Goal: Task Accomplishment & Management: Complete application form

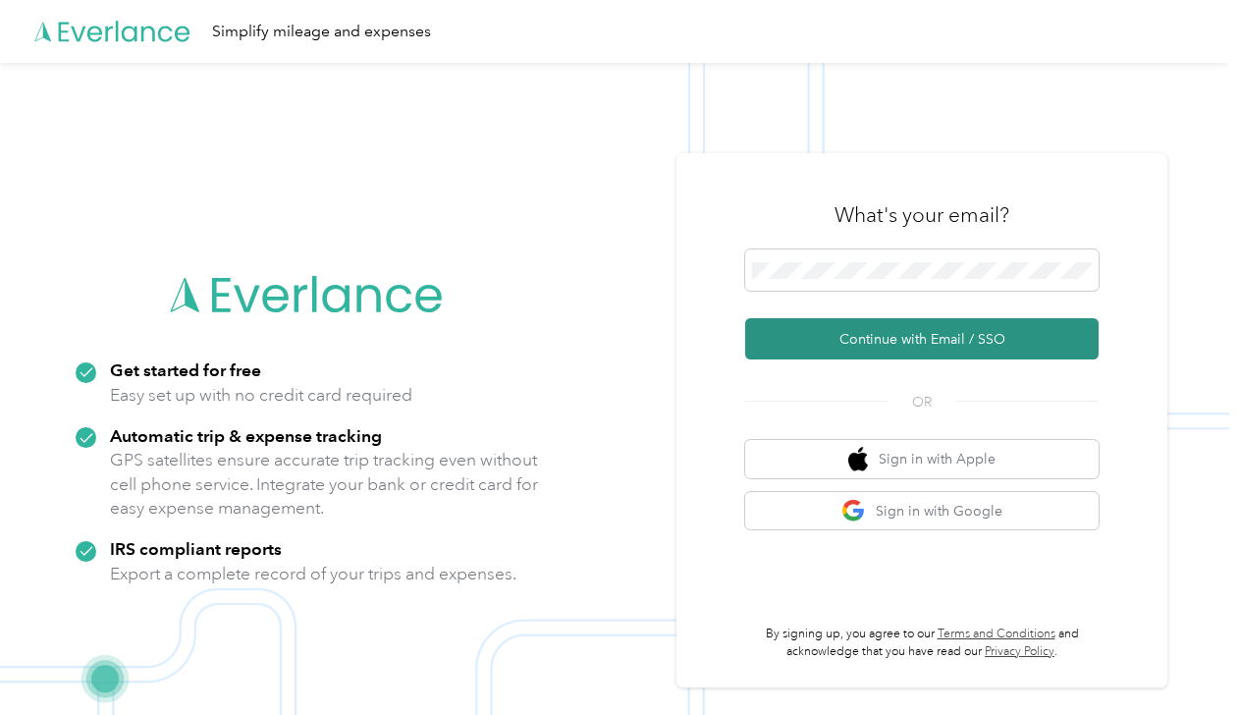
click at [844, 337] on button "Continue with Email / SSO" at bounding box center [921, 338] width 353 height 41
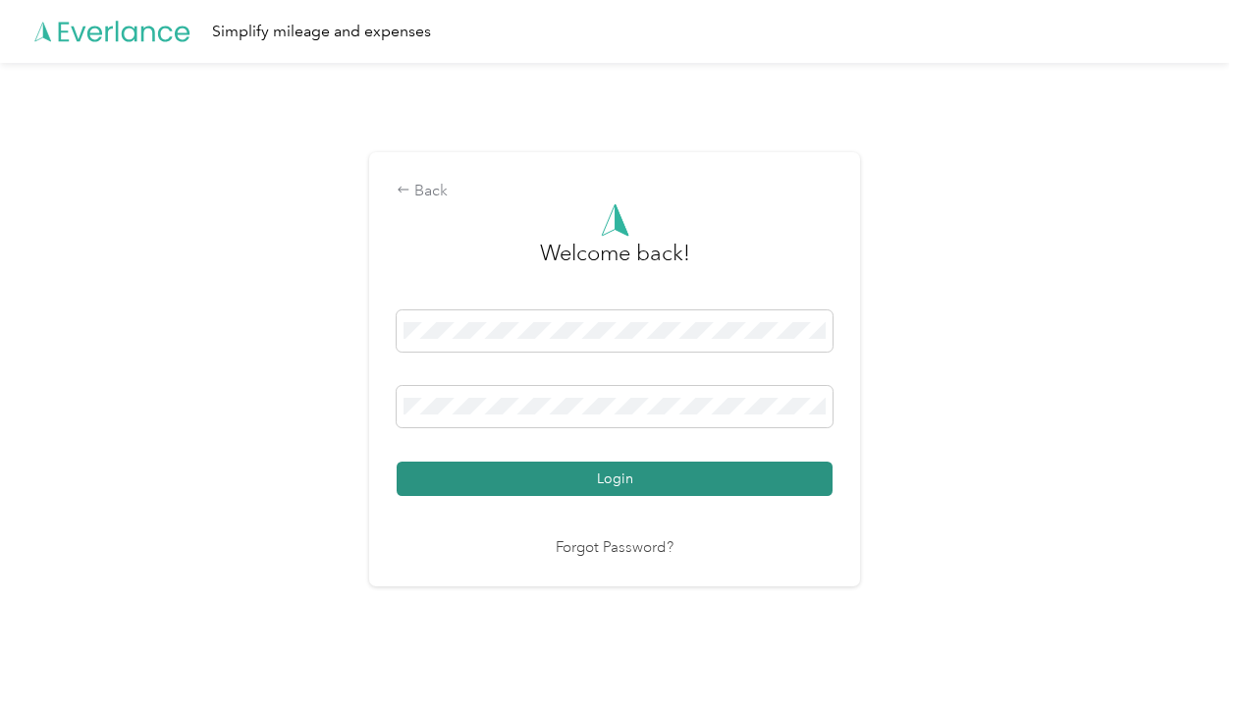
click at [690, 483] on button "Login" at bounding box center [615, 478] width 436 height 34
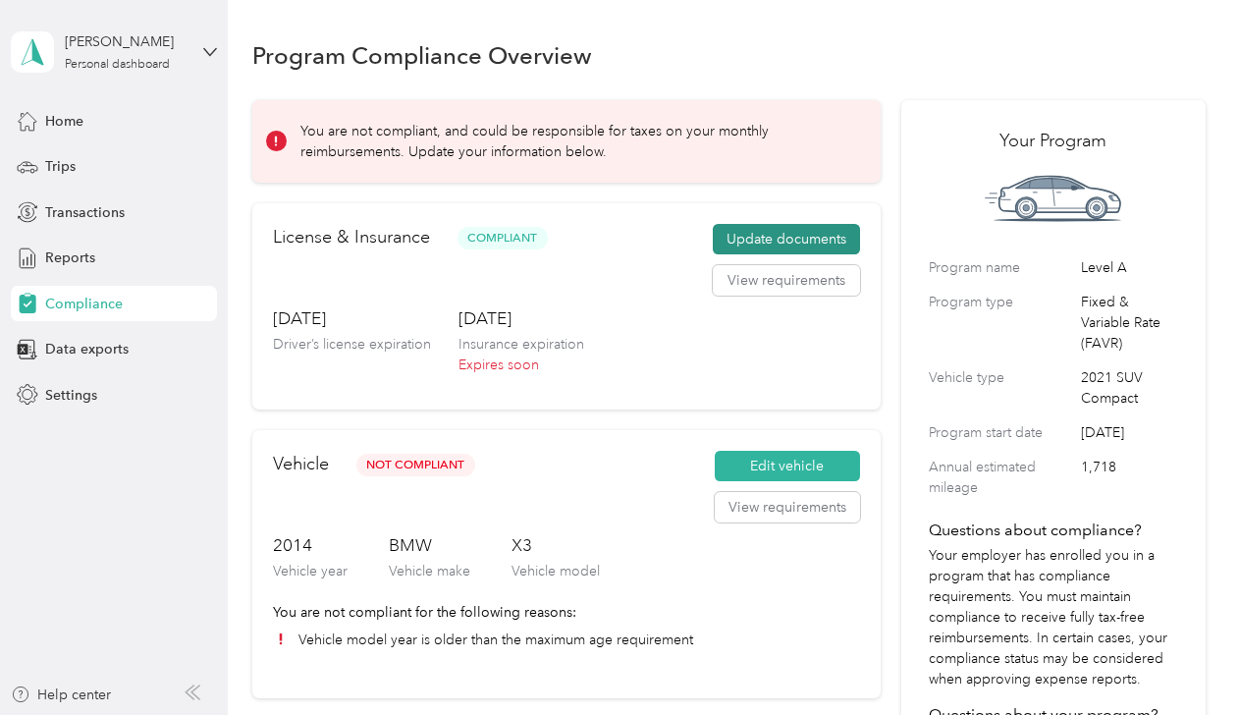
click at [785, 242] on button "Update documents" at bounding box center [786, 239] width 147 height 31
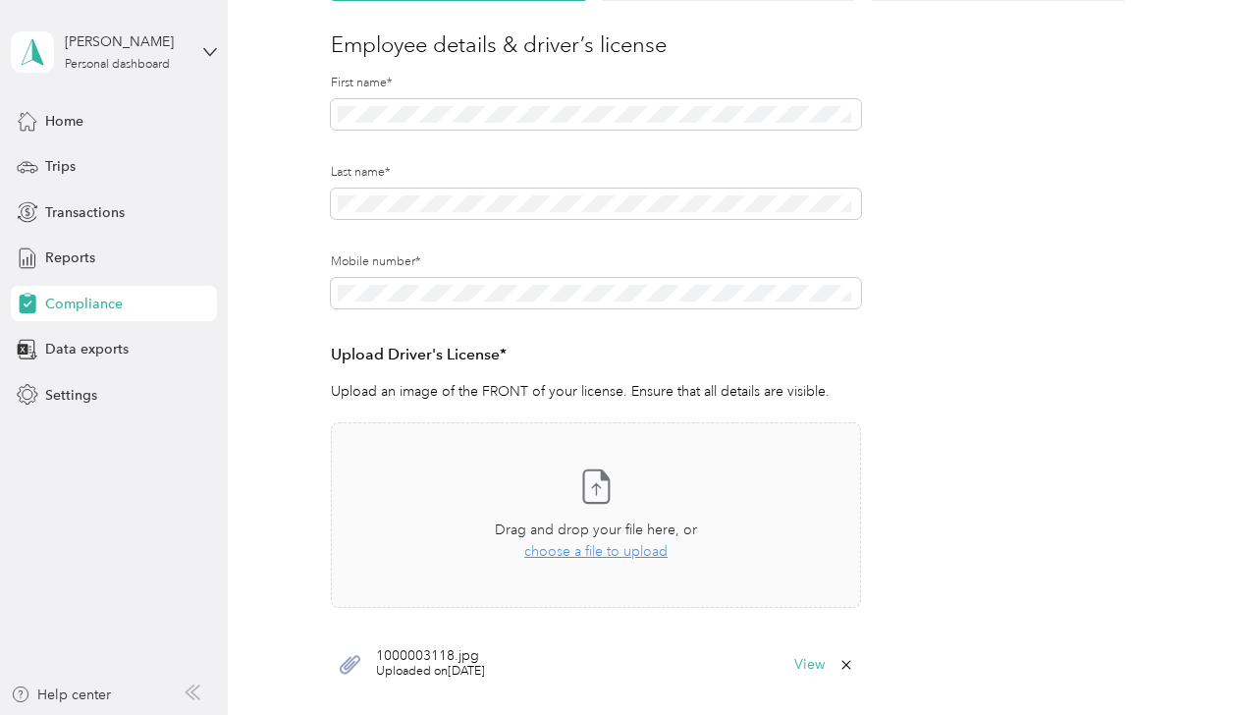
scroll to position [231, 0]
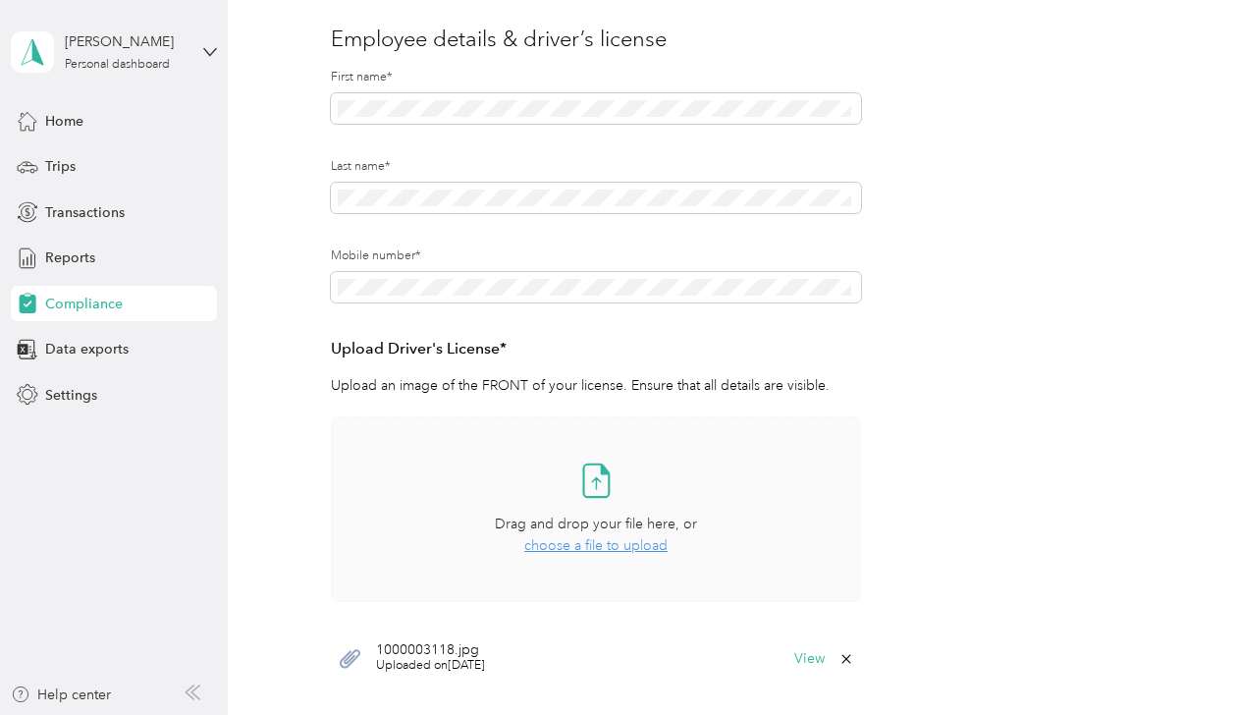
click at [642, 548] on span "choose a file to upload" at bounding box center [595, 545] width 143 height 17
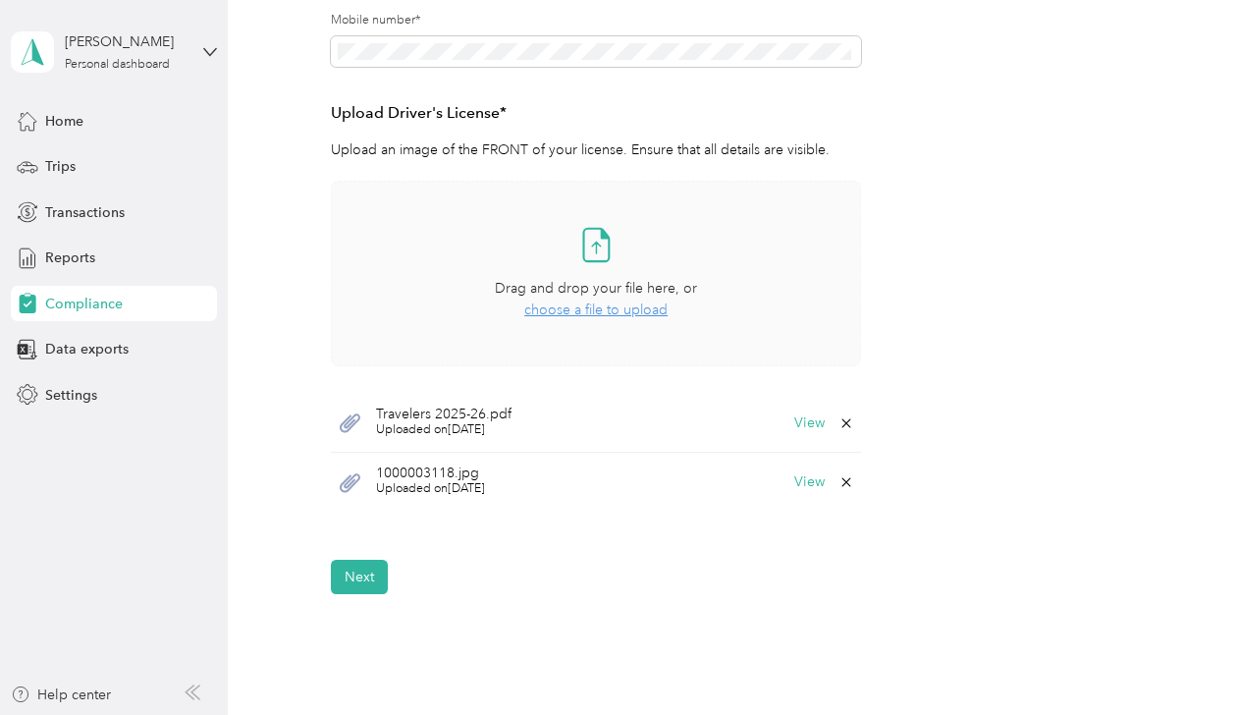
scroll to position [629, 0]
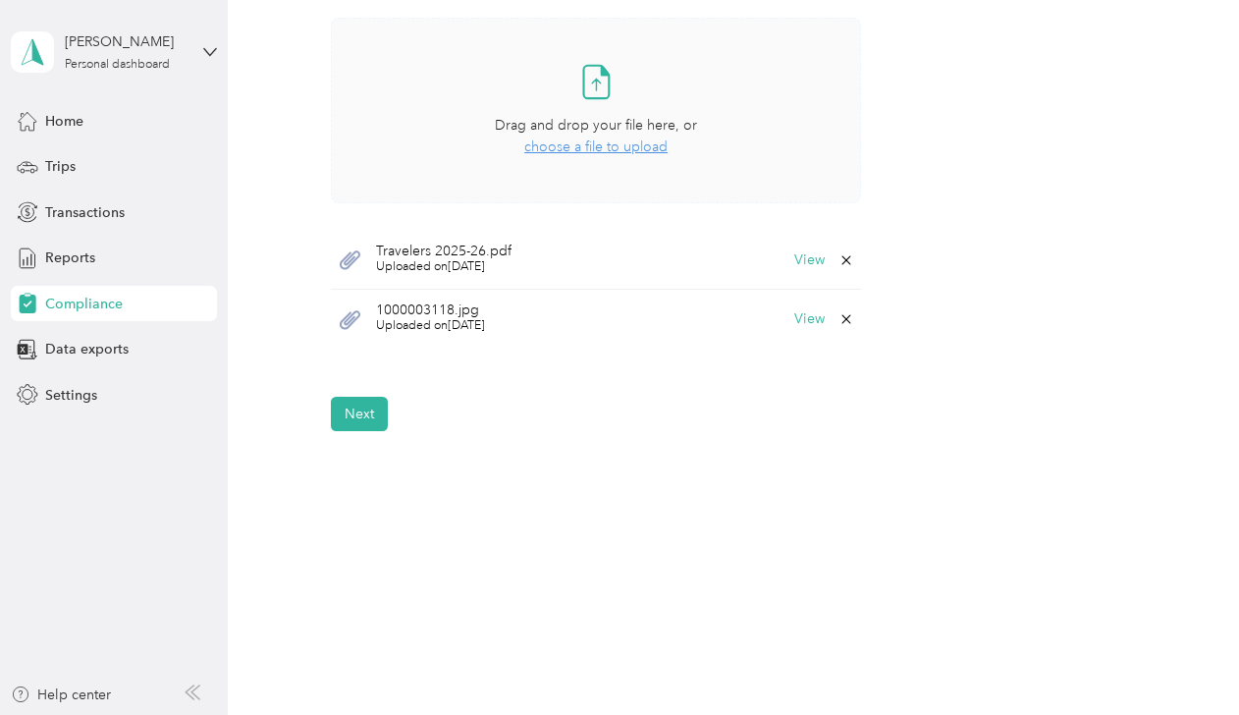
click at [848, 261] on icon at bounding box center [847, 260] width 16 height 16
click at [790, 271] on button "Yes" at bounding box center [794, 272] width 38 height 31
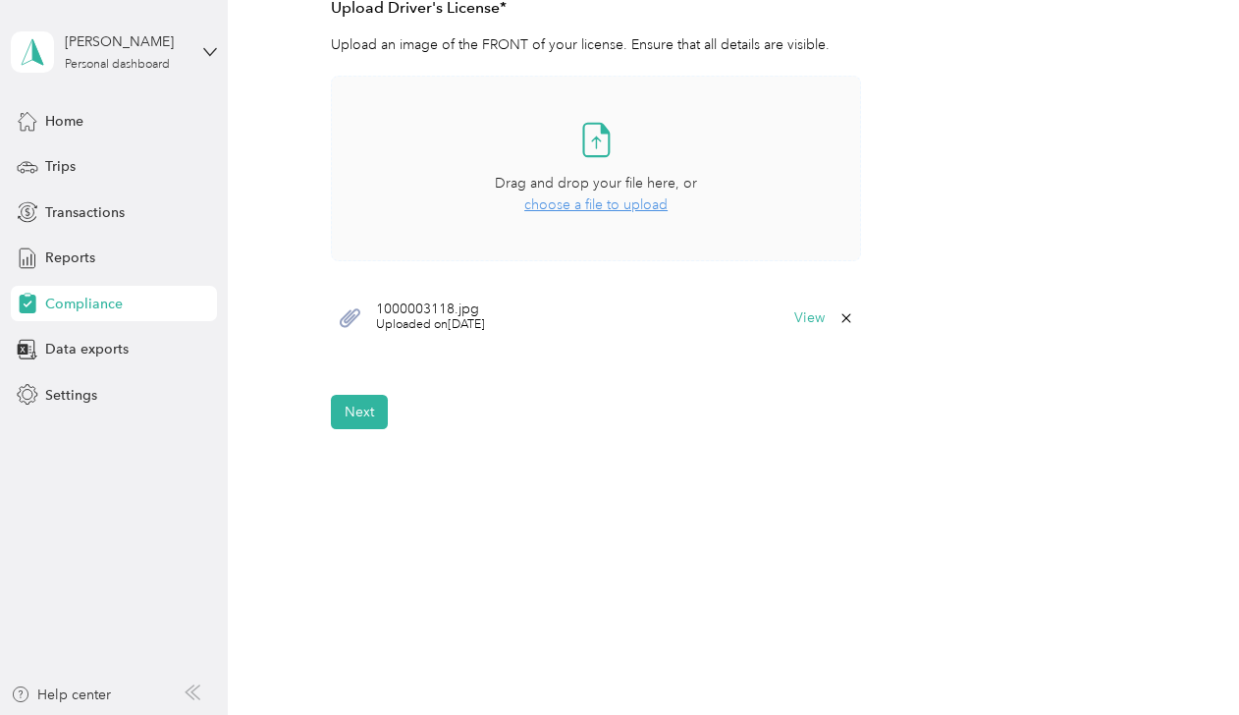
scroll to position [570, 0]
click at [363, 401] on button "Next" at bounding box center [359, 413] width 57 height 34
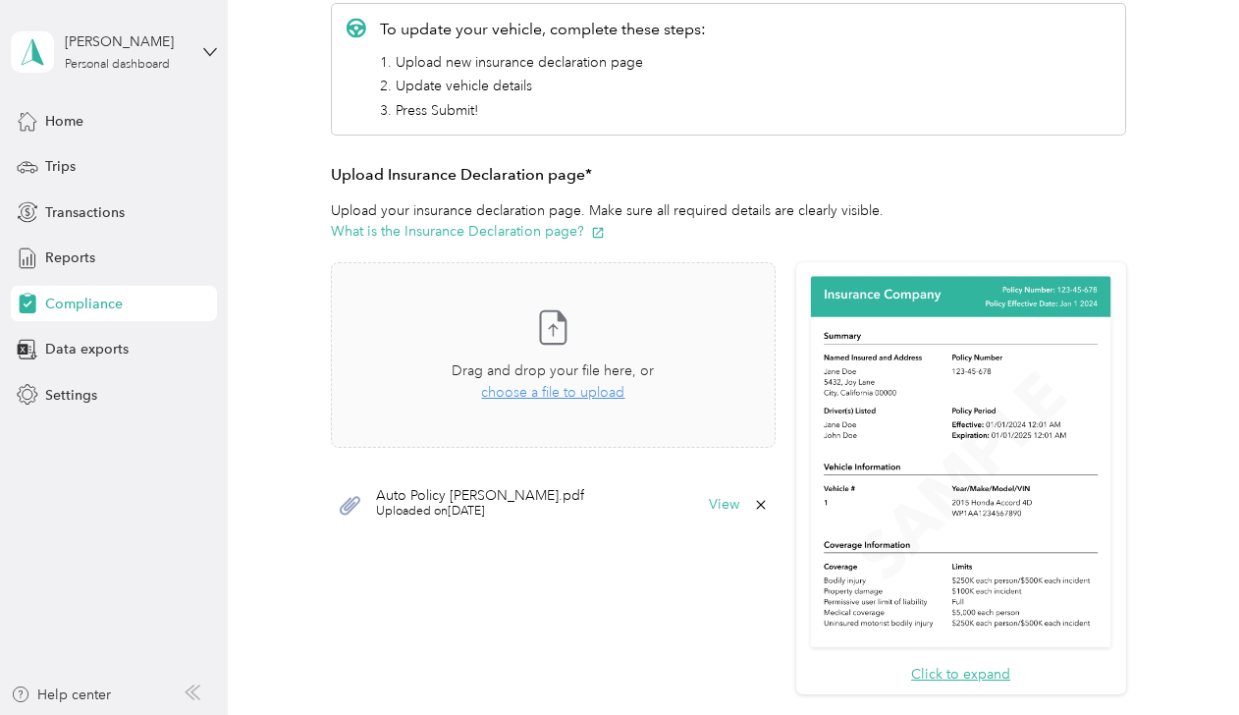
scroll to position [388, 0]
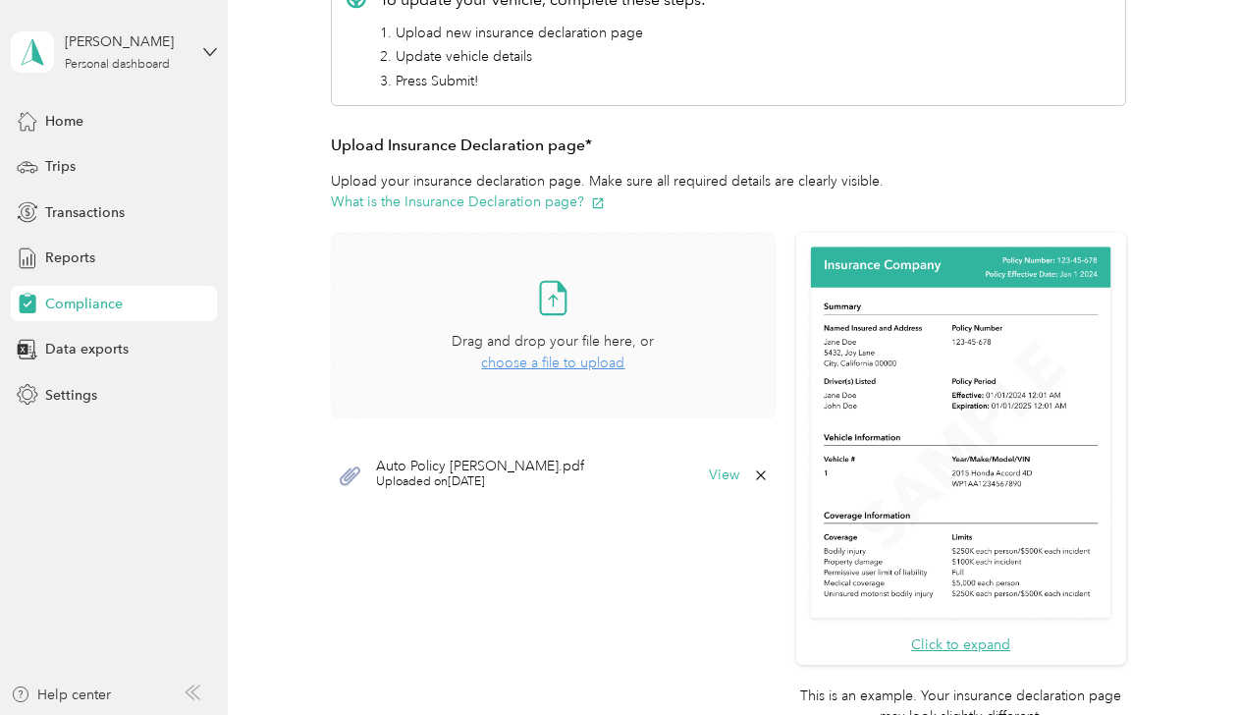
click at [571, 355] on span "choose a file to upload" at bounding box center [552, 362] width 143 height 17
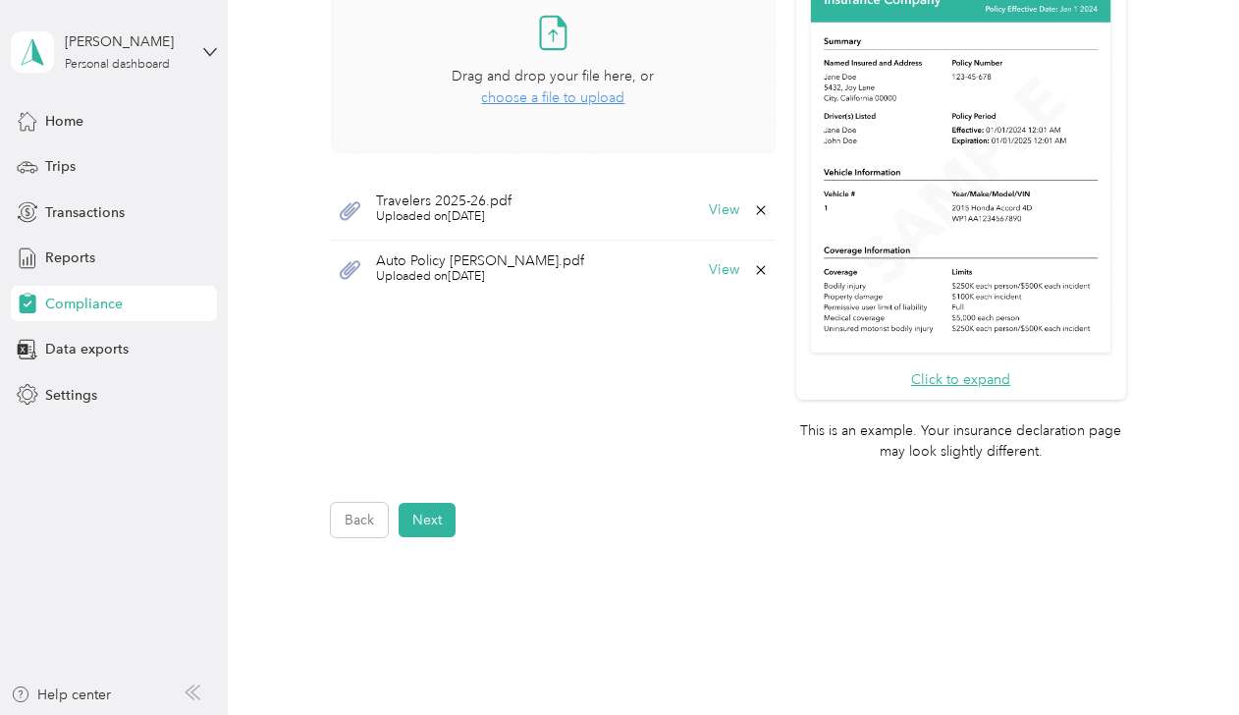
scroll to position [698, 0]
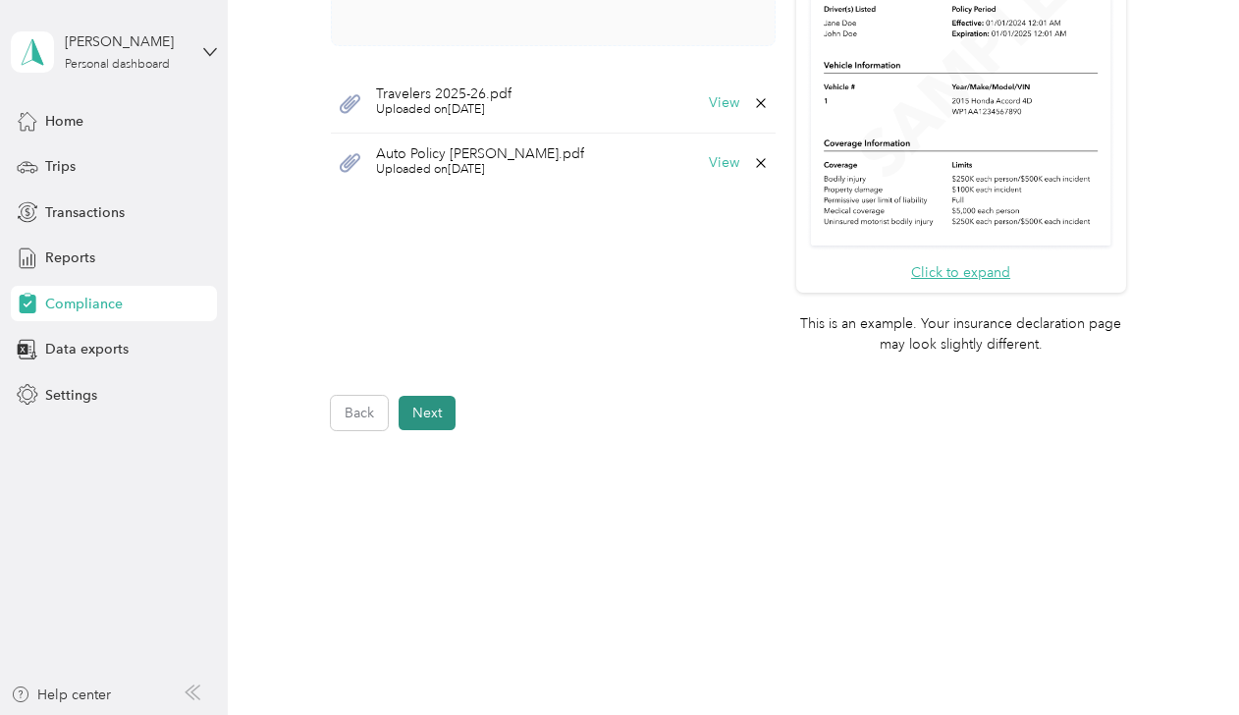
click at [449, 415] on button "Next" at bounding box center [427, 413] width 57 height 34
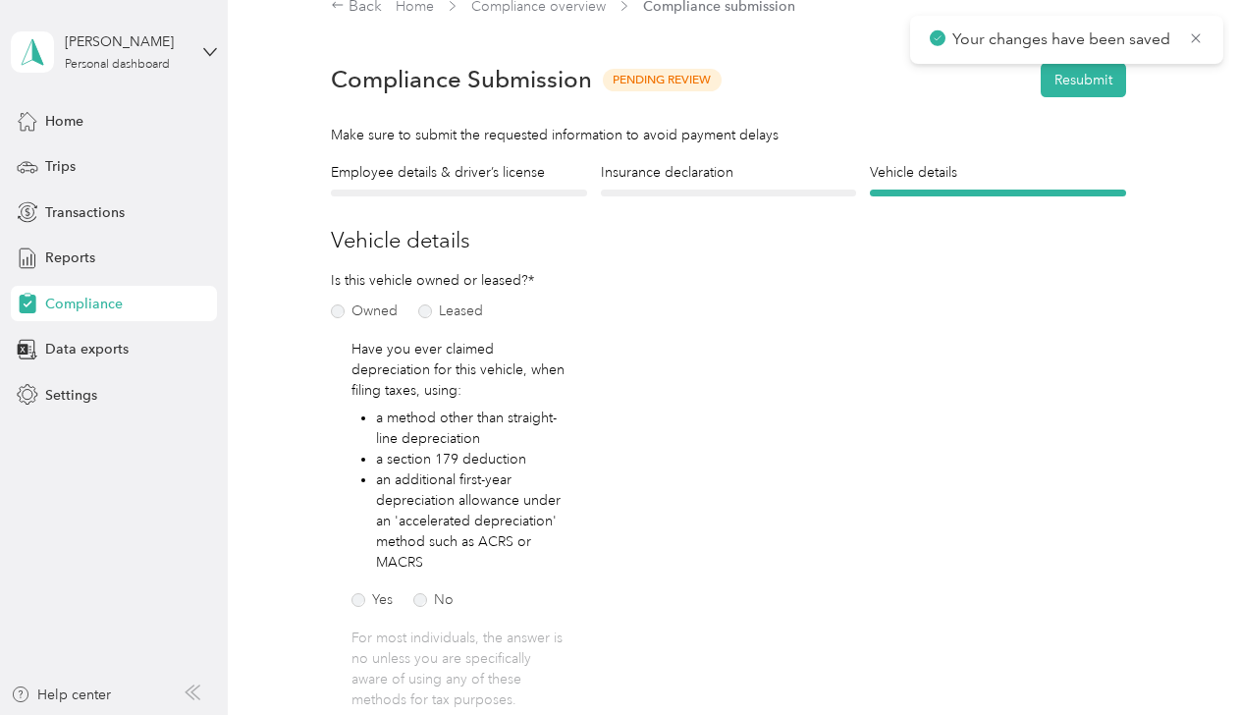
scroll to position [24, 0]
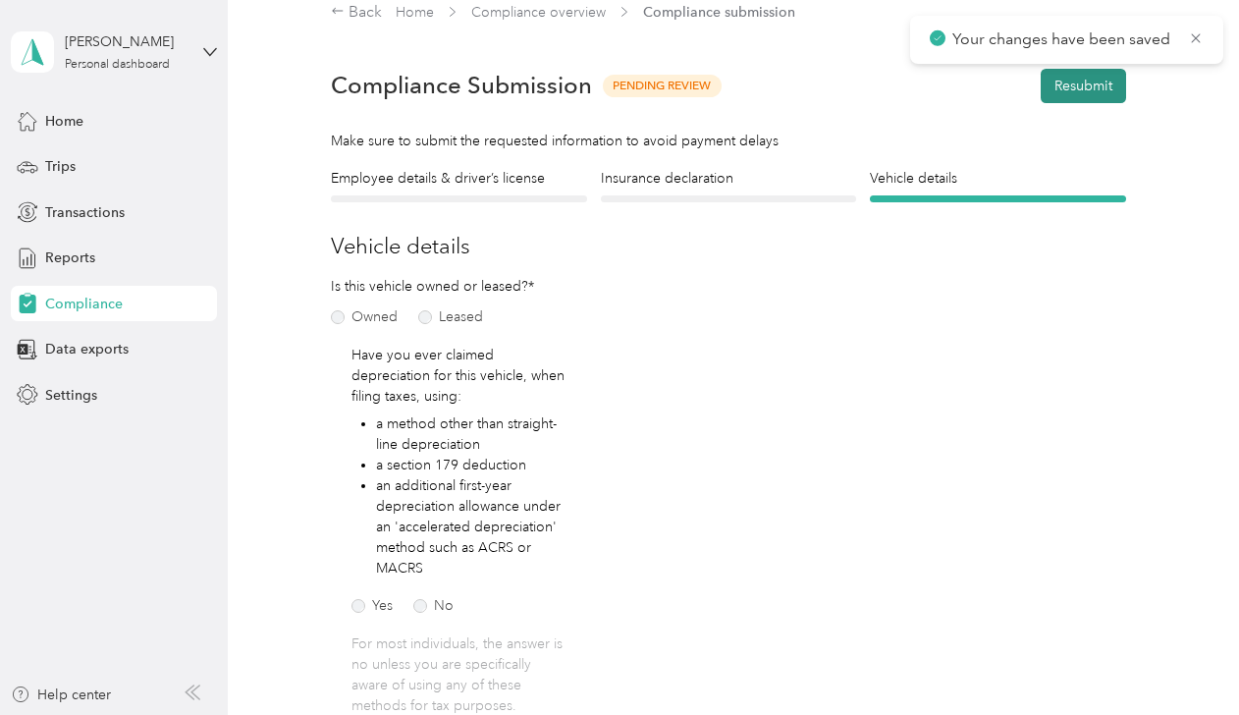
click at [1060, 91] on button "Resubmit" at bounding box center [1083, 86] width 85 height 34
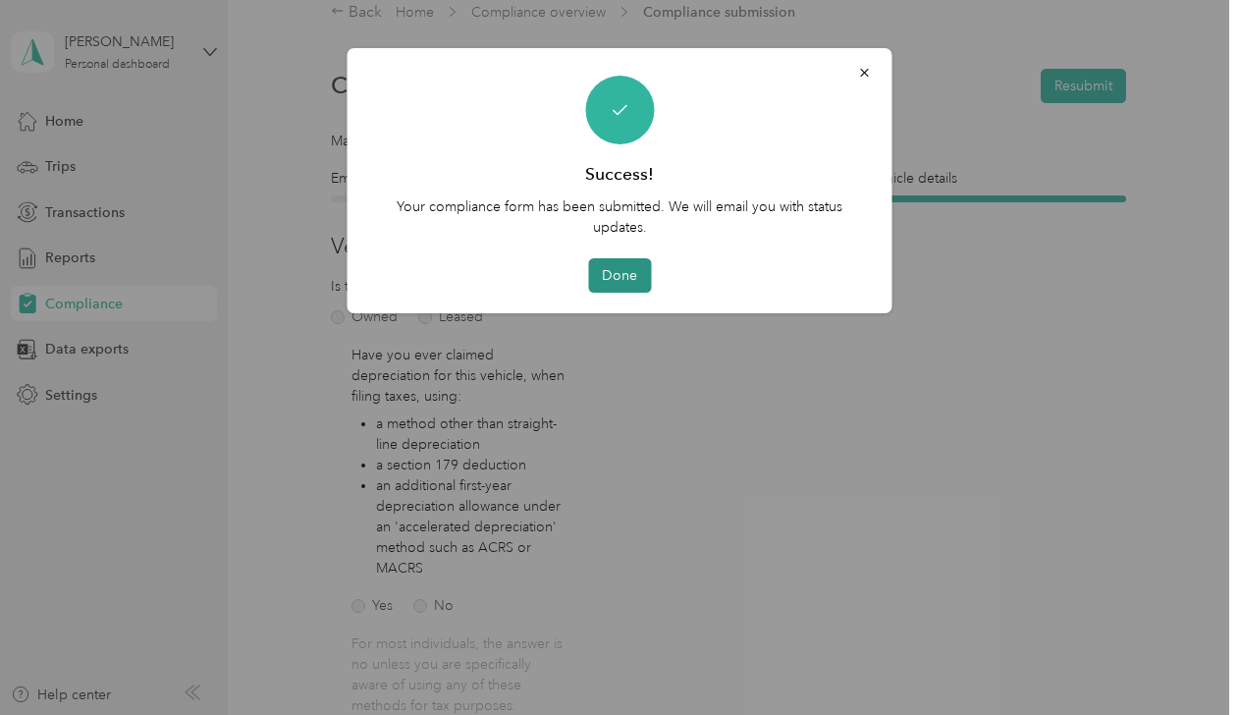
click at [630, 281] on button "Done" at bounding box center [619, 275] width 63 height 34
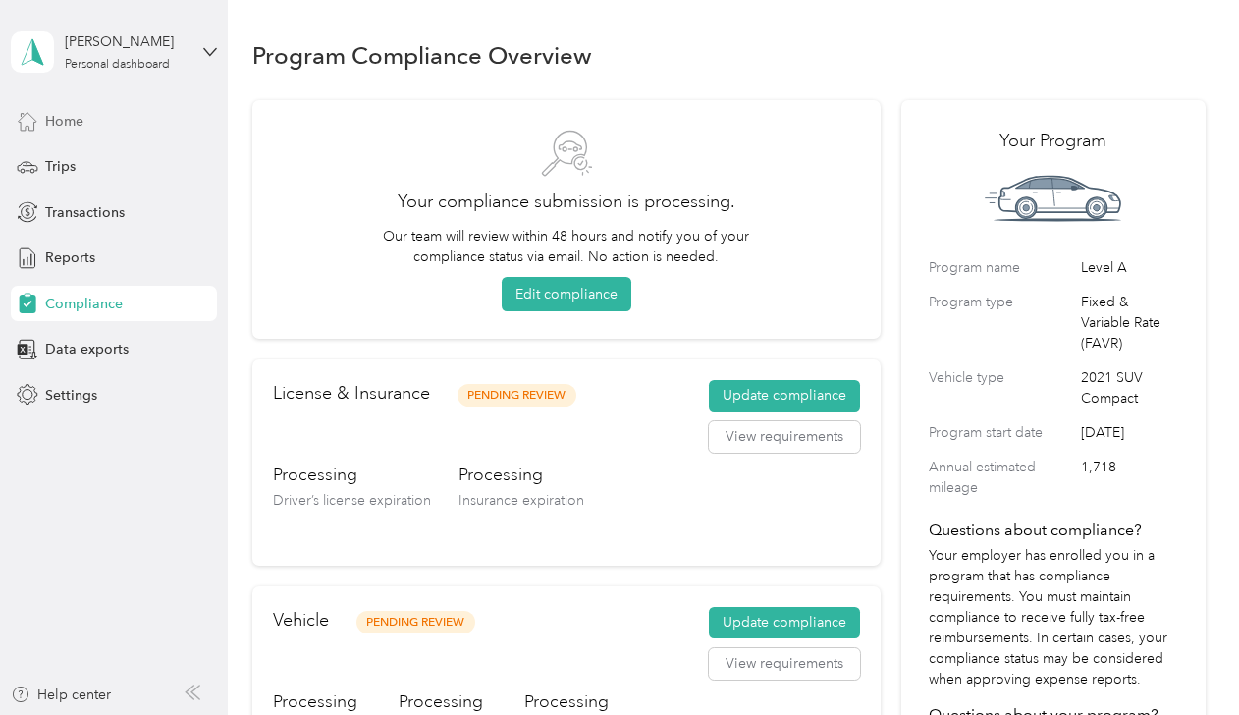
click at [67, 118] on span "Home" at bounding box center [64, 121] width 38 height 21
